Goal: Transaction & Acquisition: Obtain resource

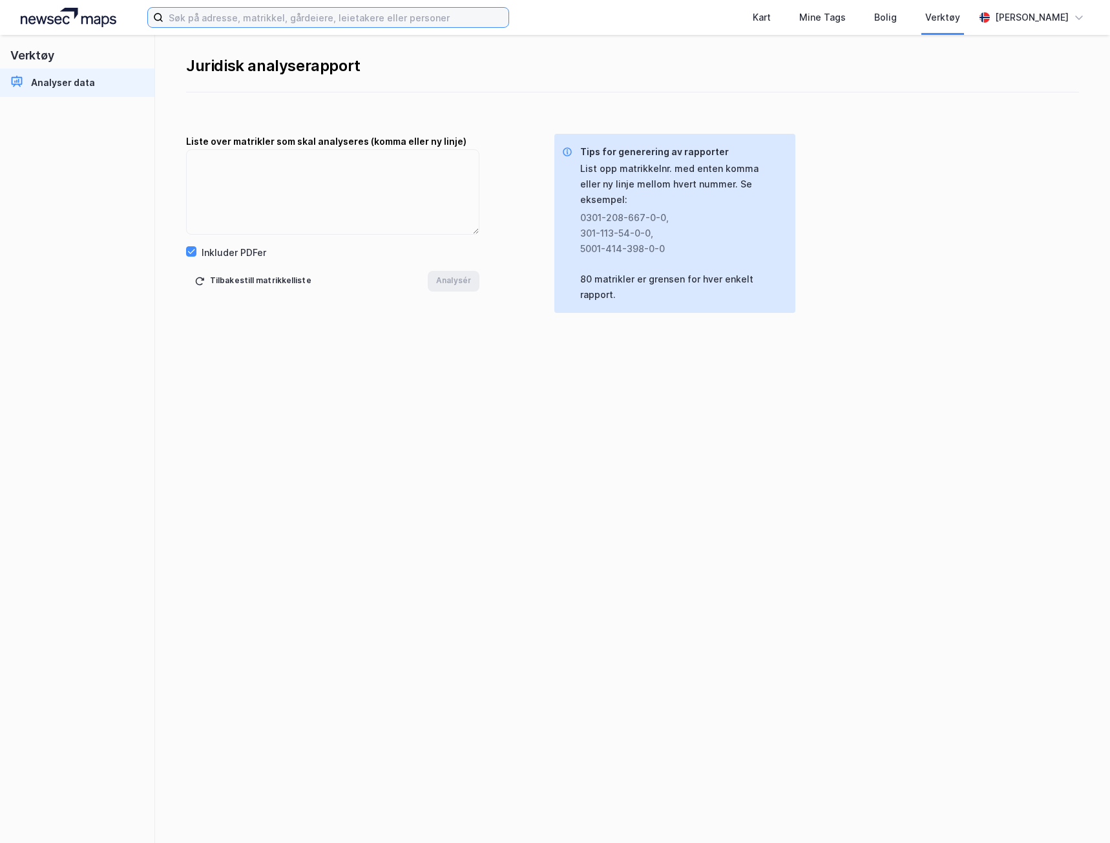
click at [268, 16] on input at bounding box center [336, 17] width 345 height 19
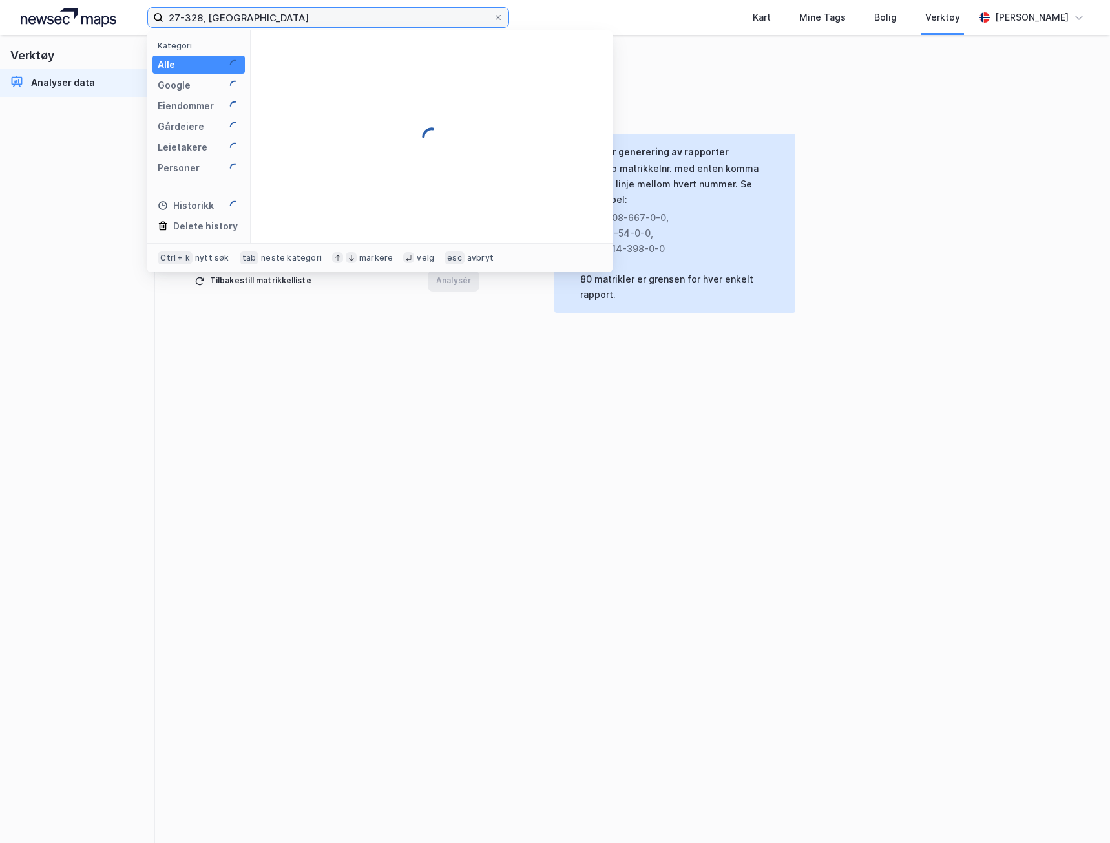
type input "27-328, [GEOGRAPHIC_DATA]"
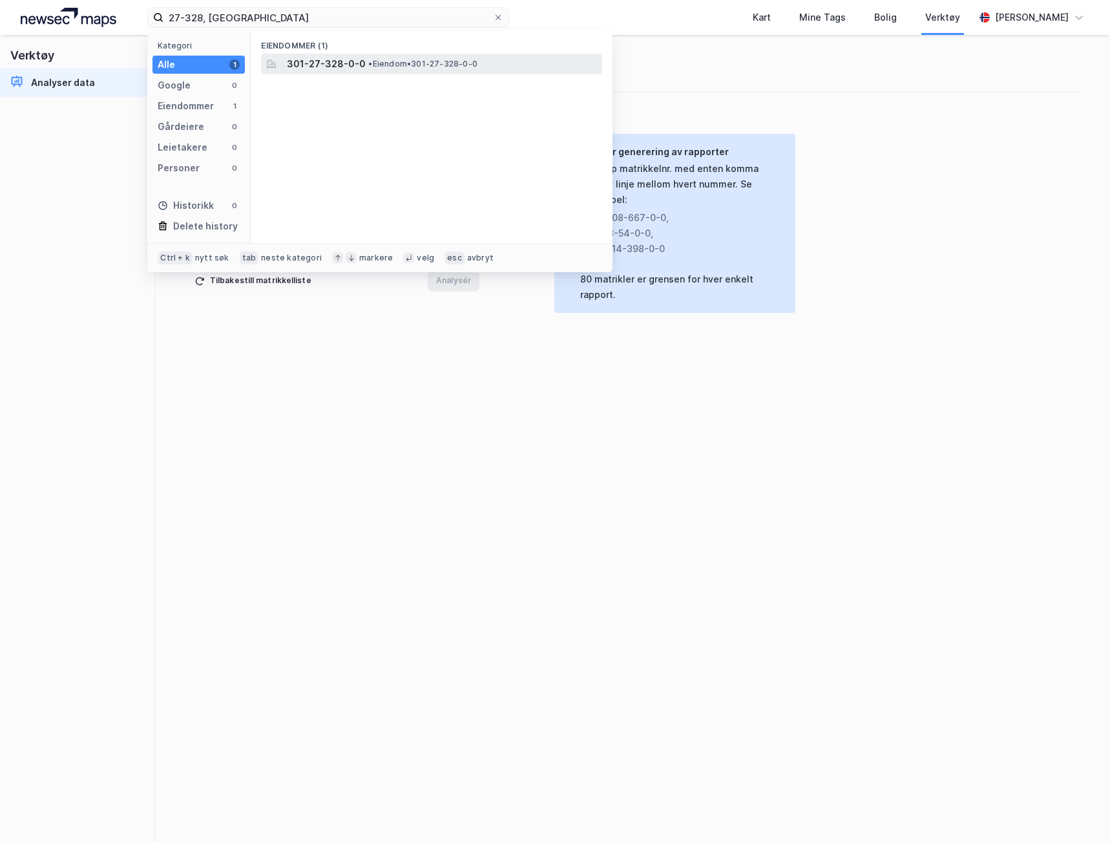
click at [315, 64] on span "301-27-328-0-0" at bounding box center [326, 64] width 79 height 16
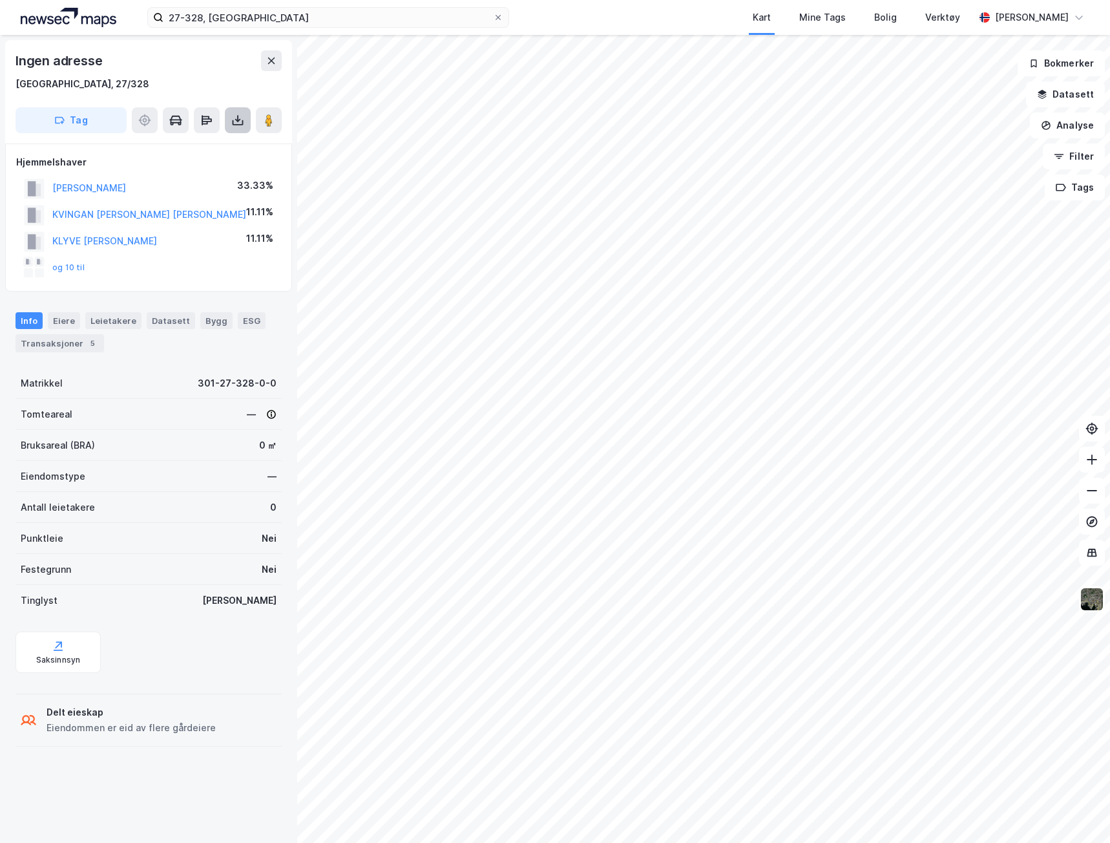
click at [235, 120] on icon at bounding box center [237, 120] width 13 height 13
click at [202, 148] on div "Last ned grunnbok" at bounding box center [173, 146] width 75 height 10
